Goal: Task Accomplishment & Management: Complete application form

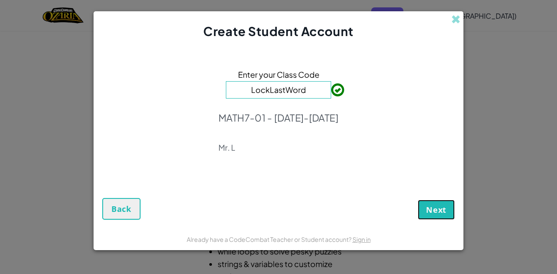
click at [441, 214] on span "Next" at bounding box center [436, 210] width 20 height 10
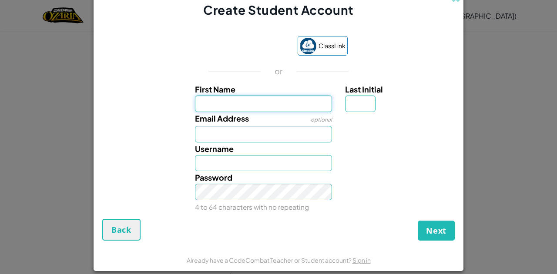
click at [305, 107] on input "First Name" at bounding box center [263, 104] width 137 height 17
type input "[PERSON_NAME]"
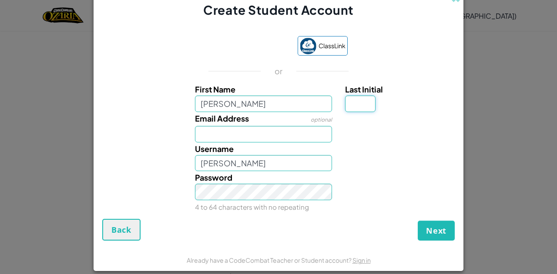
click at [355, 106] on input "Last Initial" at bounding box center [360, 104] width 30 height 17
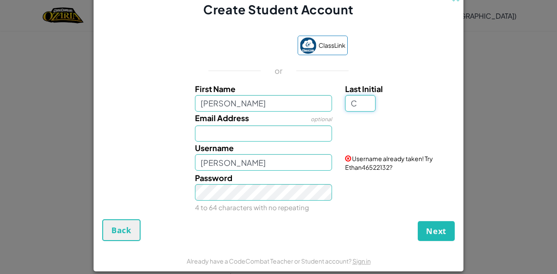
type input "C"
click at [236, 165] on input "EthanC" at bounding box center [263, 162] width 137 height 17
type input "E"
type input "Chikon"
click at [252, 165] on input "Chikon" at bounding box center [263, 162] width 137 height 17
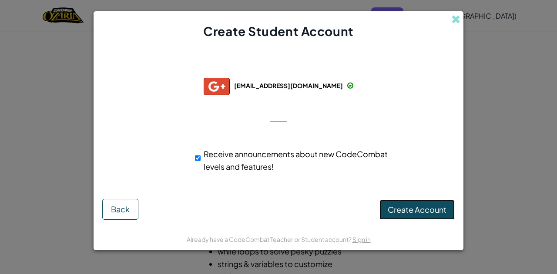
click at [406, 212] on span "Create Account" at bounding box center [417, 210] width 59 height 10
click at [455, 20] on span at bounding box center [455, 19] width 9 height 9
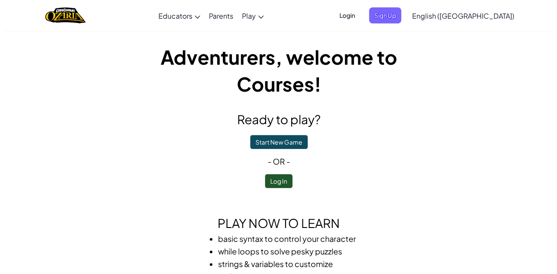
scroll to position [15, 0]
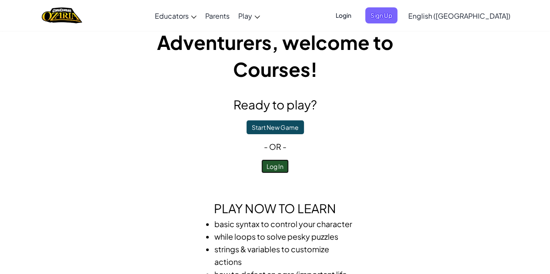
click at [279, 163] on button "Log In" at bounding box center [274, 167] width 27 height 14
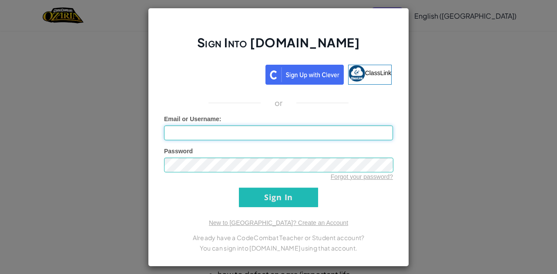
click at [301, 138] on input "Email or Username :" at bounding box center [278, 133] width 229 height 15
type input "str"
